Goal: Task Accomplishment & Management: Use online tool/utility

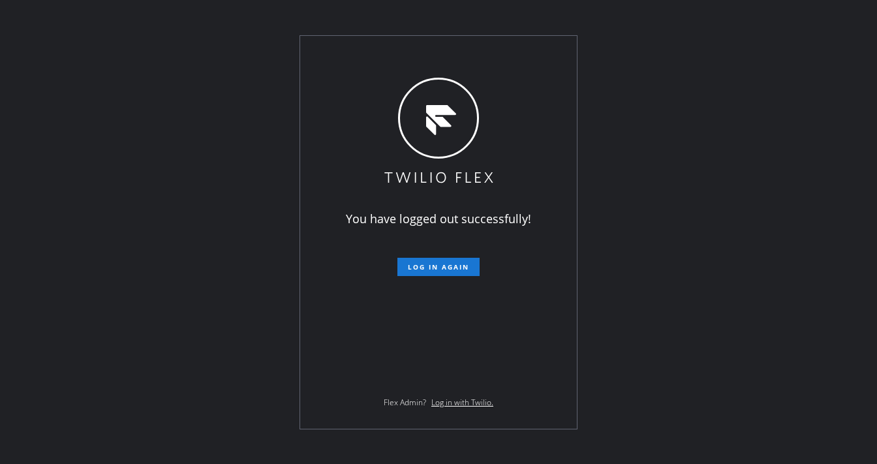
click at [595, 159] on div "You have logged out successfully! Log in again Flex Admin? Log in with Twilio." at bounding box center [438, 232] width 877 height 464
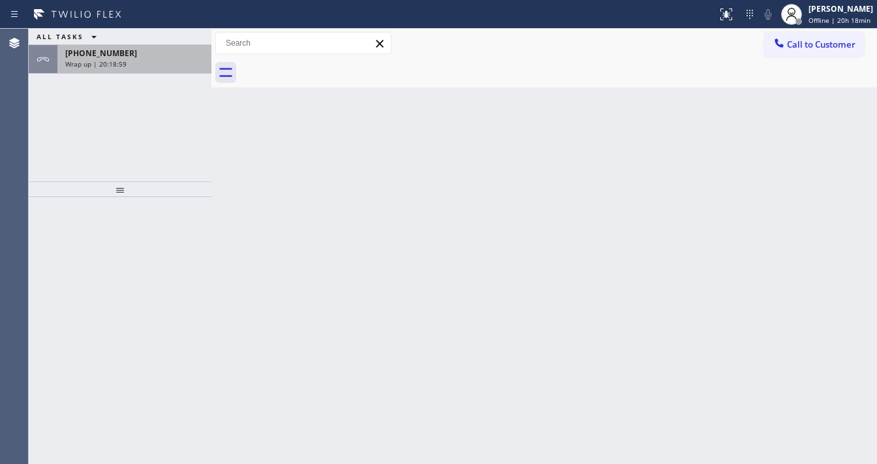
click at [153, 70] on div "+15105799955 Wrap up | 20:18:59" at bounding box center [131, 59] width 149 height 29
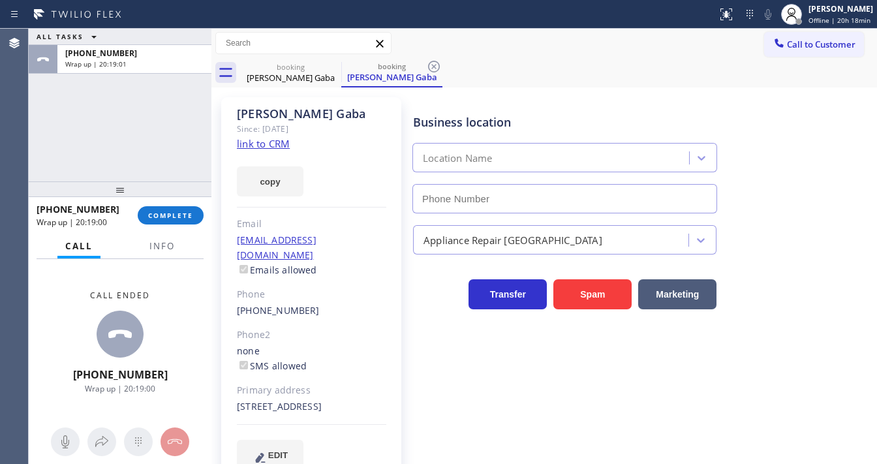
type input "(650) 243-0322"
click at [179, 243] on button "Info" at bounding box center [162, 246] width 41 height 25
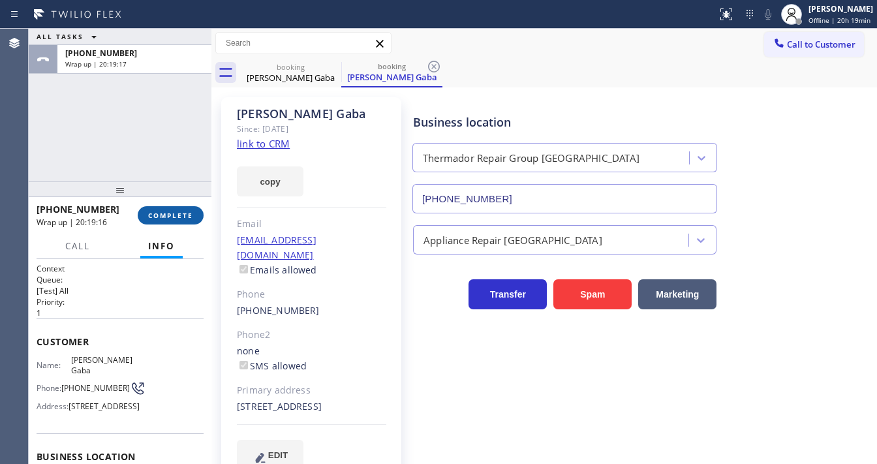
click at [177, 219] on span "COMPLETE" at bounding box center [170, 215] width 45 height 9
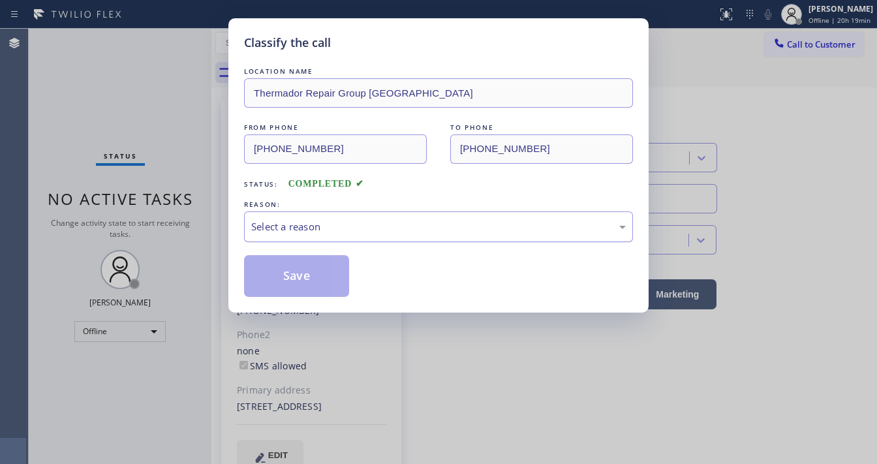
click at [324, 232] on div "Select a reason" at bounding box center [438, 226] width 375 height 15
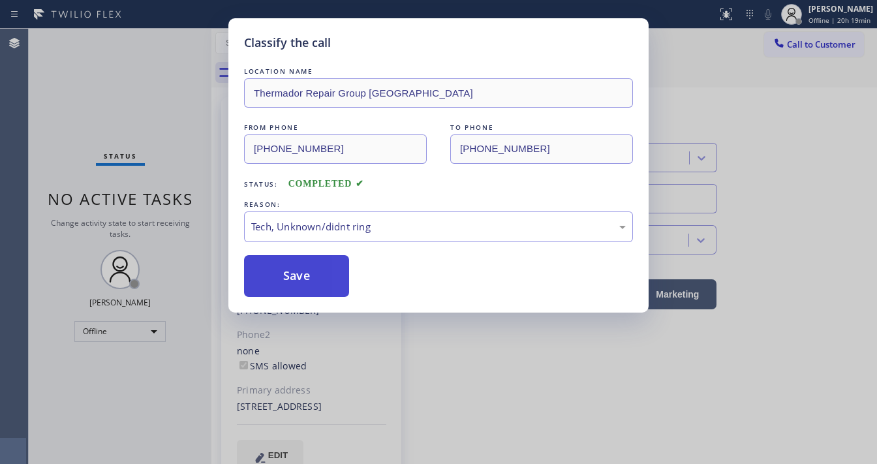
click at [321, 294] on button "Save" at bounding box center [296, 276] width 105 height 42
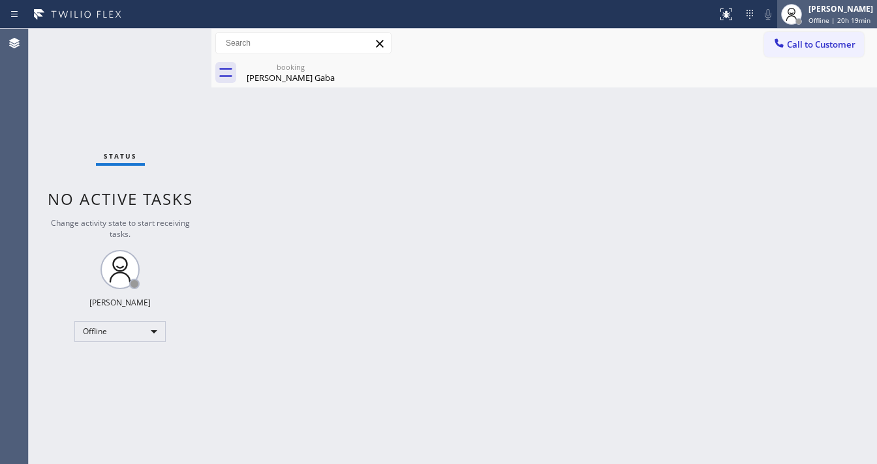
click at [846, 20] on span "Offline | 20h 19min" at bounding box center [840, 20] width 62 height 9
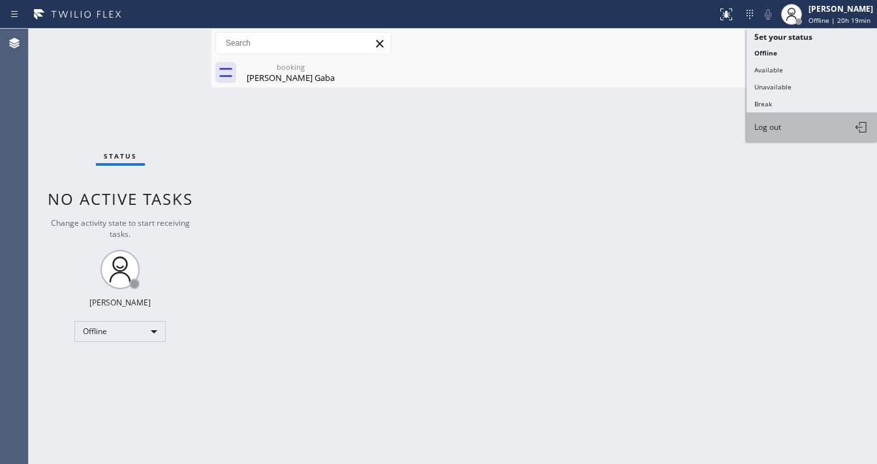
click at [778, 131] on button "Log out" at bounding box center [812, 127] width 131 height 29
